Goal: Communication & Community: Answer question/provide support

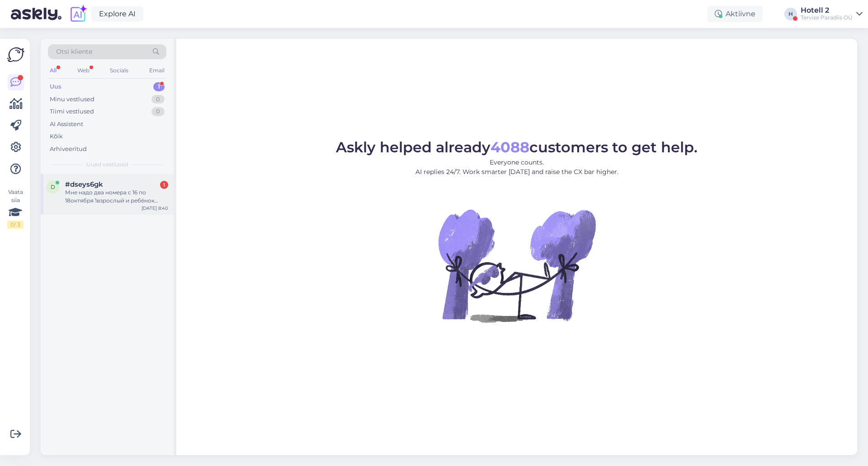
click at [95, 204] on div "Мне надо два номера с 16 по 18октября 1взрослый и ребёнок 6лет, двое детей номе…" at bounding box center [116, 197] width 103 height 16
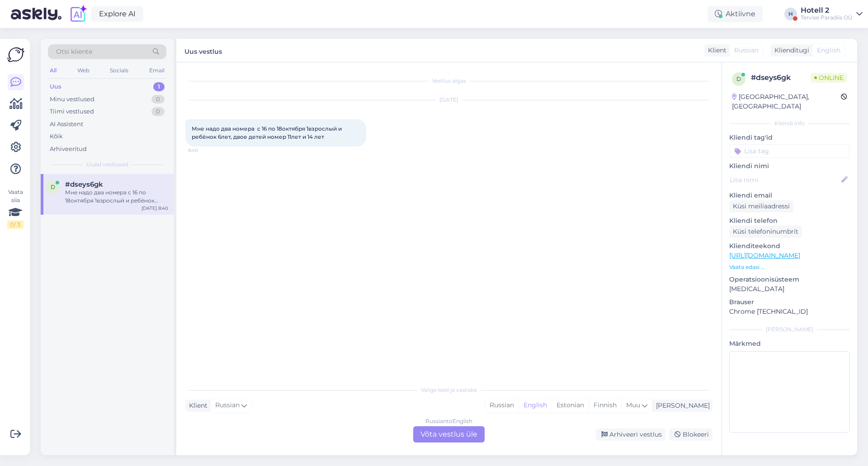
click at [447, 432] on div "Russian to English Võta vestlus üle" at bounding box center [448, 434] width 71 height 16
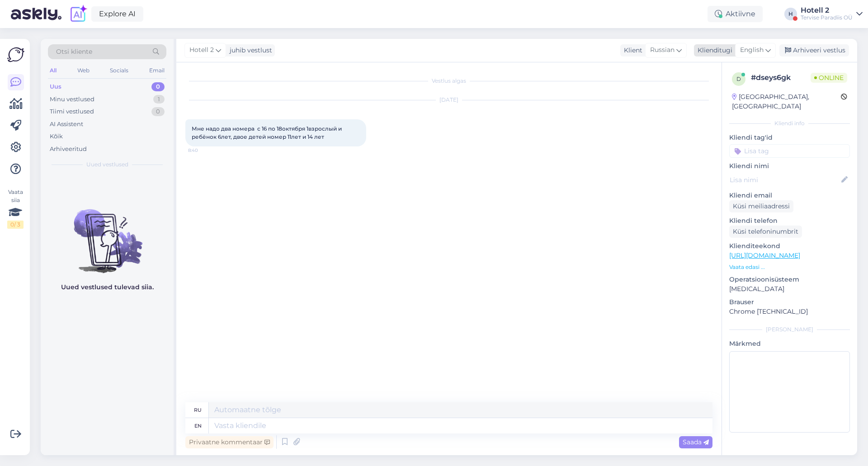
click at [772, 50] on div "English" at bounding box center [755, 50] width 41 height 14
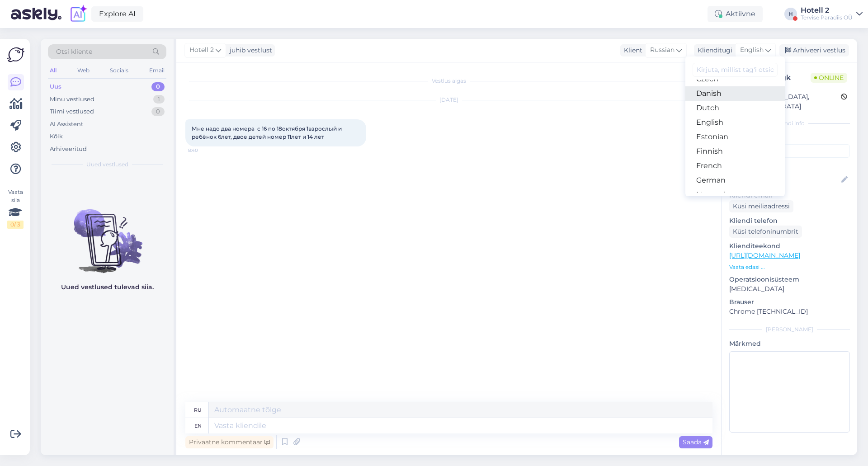
scroll to position [90, 0]
click at [711, 119] on link "Estonian" at bounding box center [735, 116] width 99 height 14
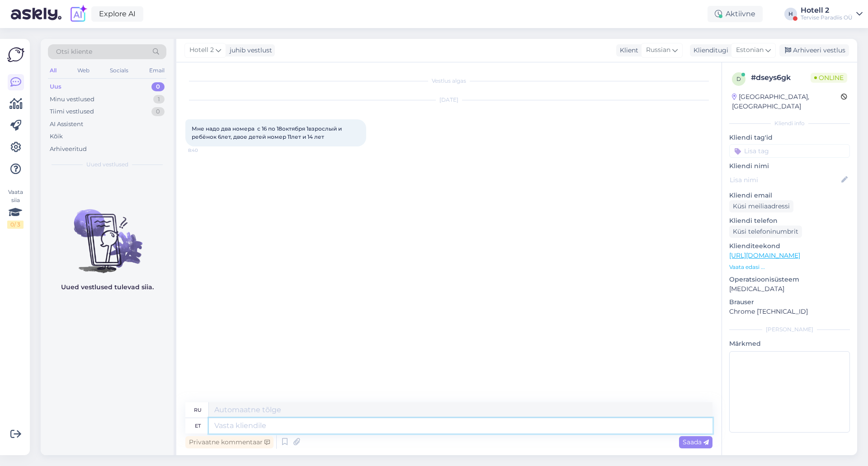
click at [326, 423] on textarea at bounding box center [461, 425] width 504 height 15
click at [771, 52] on icon at bounding box center [768, 50] width 5 height 10
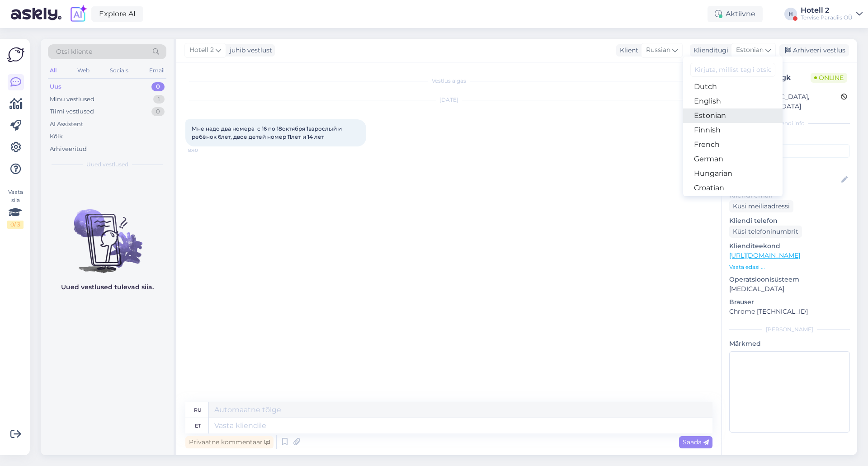
click at [741, 115] on link "Estonian" at bounding box center [732, 116] width 99 height 14
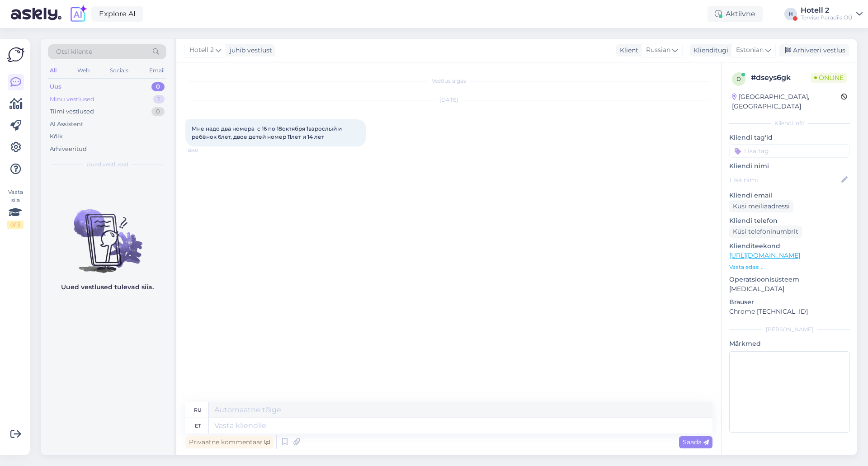
click at [71, 101] on div "Minu vestlused" at bounding box center [72, 99] width 45 height 9
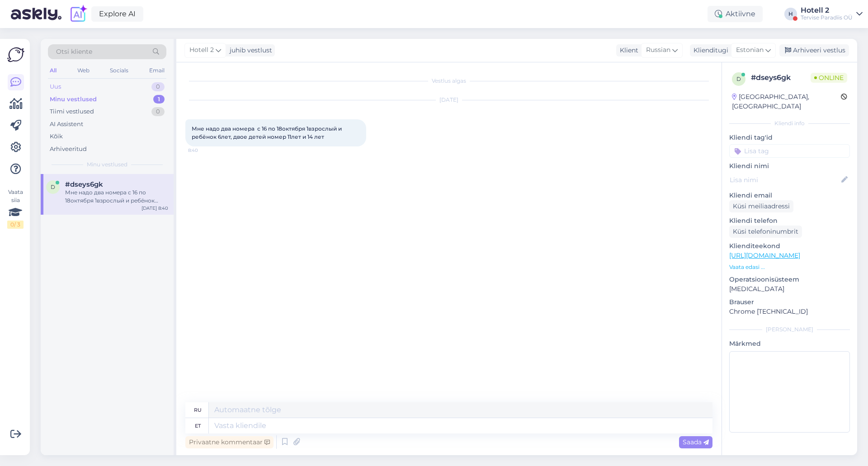
click at [71, 88] on div "Uus 0" at bounding box center [107, 86] width 118 height 13
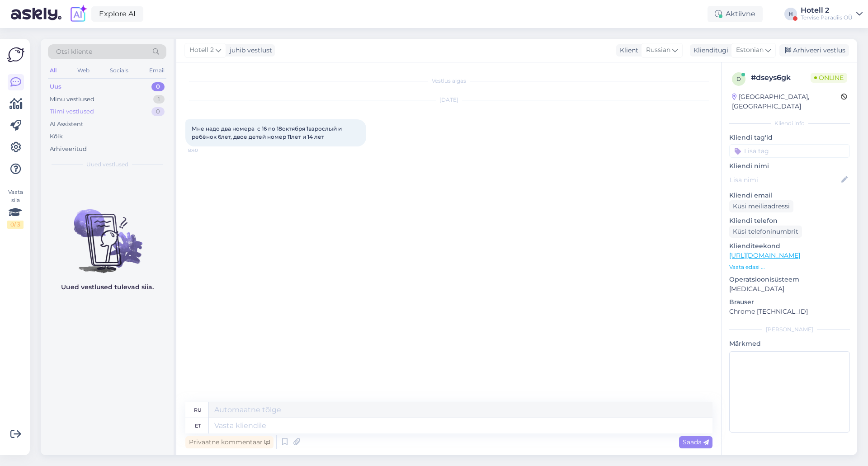
click at [61, 109] on div "Tiimi vestlused" at bounding box center [72, 111] width 44 height 9
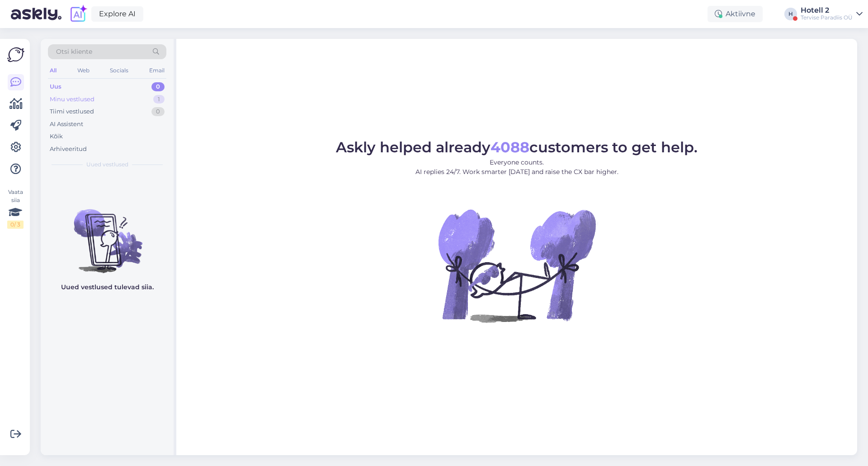
click at [73, 99] on div "Minu vestlused" at bounding box center [72, 99] width 45 height 9
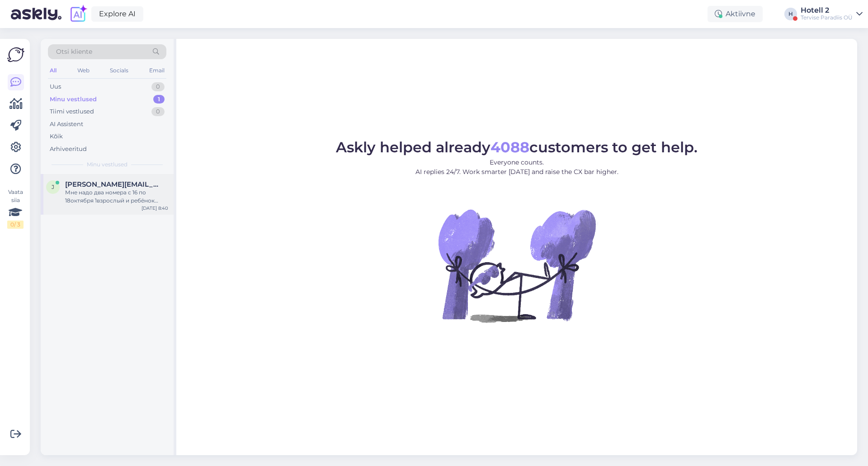
click at [91, 196] on div "Мне надо два номера с 16 по 18октября 1взрослый и ребёнок 6лет, двое детей номе…" at bounding box center [116, 197] width 103 height 16
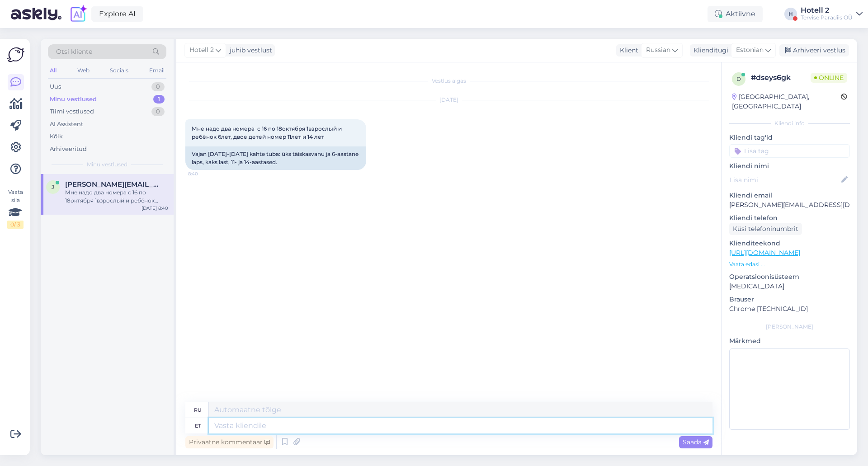
click at [272, 429] on textarea at bounding box center [461, 425] width 504 height 15
type textarea "Palun"
type textarea "Пожалуйста"
type textarea "Palun edastage"
type textarea "Пожалуйста, перешлите"
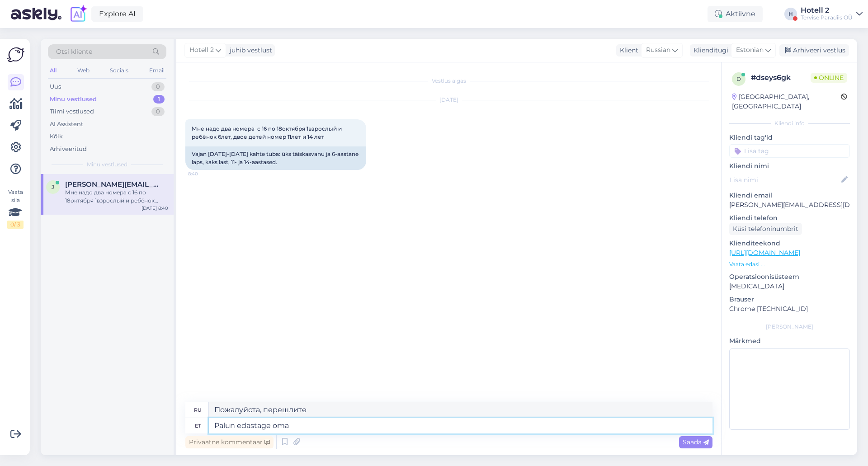
type textarea "Palun edastage oma"
type textarea "Пожалуйста, перешлите ваш"
type textarea "Palun edastage oma broneerimissoov"
type textarea "Пожалуйста, отправьте запрос на бронирование."
type textarea "Palun edastage oma broneerimissoov aadressile"
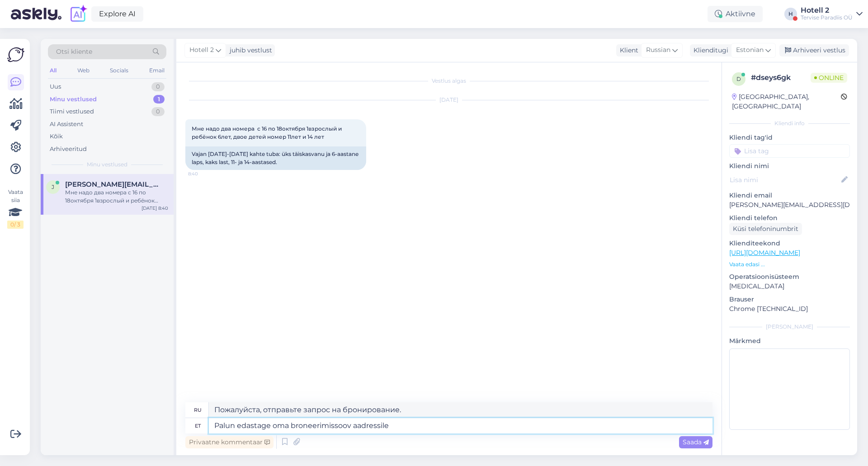
type textarea "Пожалуйста, отправьте запрос на бронирование по адресу"
type textarea "Palun edastage oma broneerimissoov aadressile sales@"
type textarea "Пожалуйста, отправьте запрос на бронирование в отдел продаж."
type textarea "Palun edastage oma broneerimissoov aadressile sales@spa.ee"
type textarea "Пожалуйста, отправьте запрос на бронирование на sales@spa.ee"
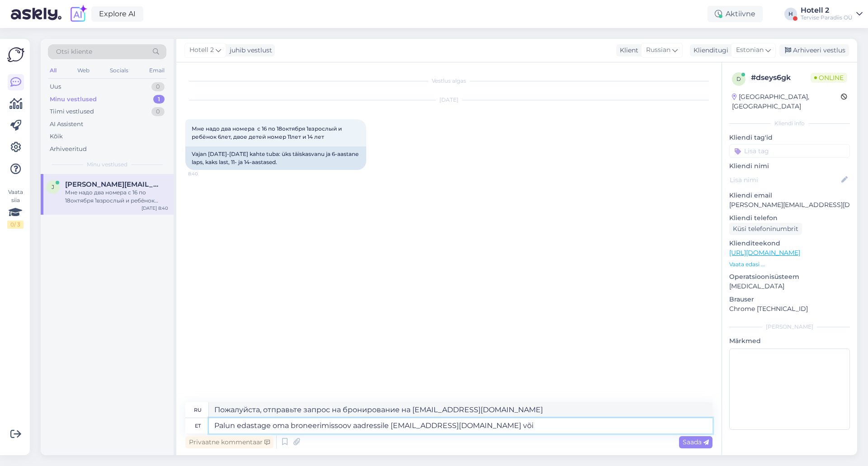
type textarea "Palun edastage oma broneerimissoov aadressile sales@spa.ee või"
type textarea "Пожалуйста, отправьте запрос на бронирование на sales@spa.ee или"
type textarea "Palun edastage oma broneerimissoov aadressile sales@spa.ee või hotell@spa.ee"
type textarea "Пожалуйста, отправьте запрос на бронирование на sales@spa.ee или hotell@spa.ee"
type textarea "Palun edastage oma broneerimissoov aadressile sales@spa.ee või hotell@spa.ee"
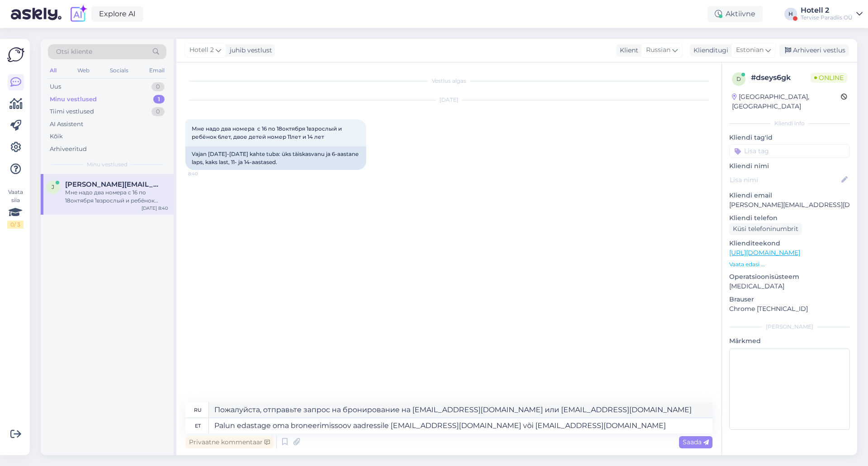
click at [695, 443] on span "Saada" at bounding box center [696, 442] width 26 height 8
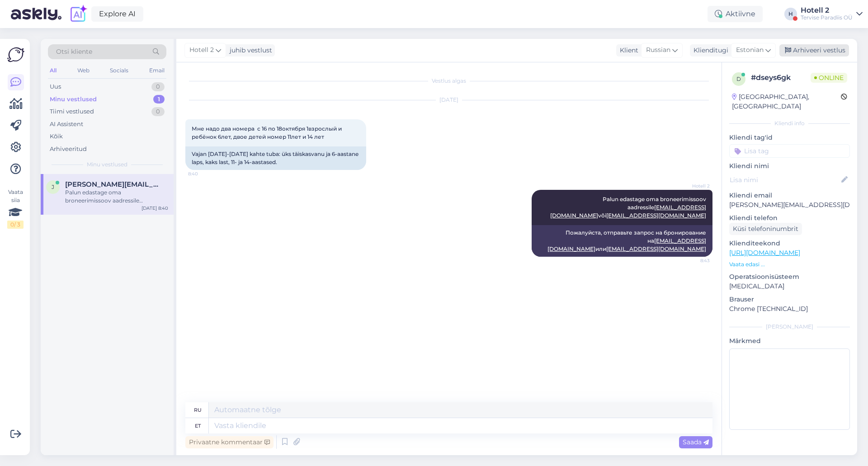
click at [818, 51] on div "Arhiveeri vestlus" at bounding box center [815, 50] width 70 height 12
